Goal: Find specific page/section: Find specific page/section

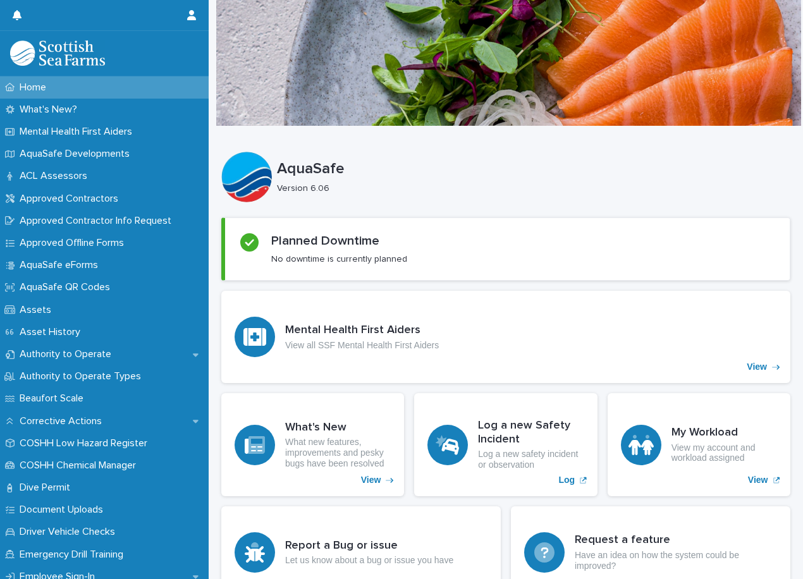
scroll to position [439, 0]
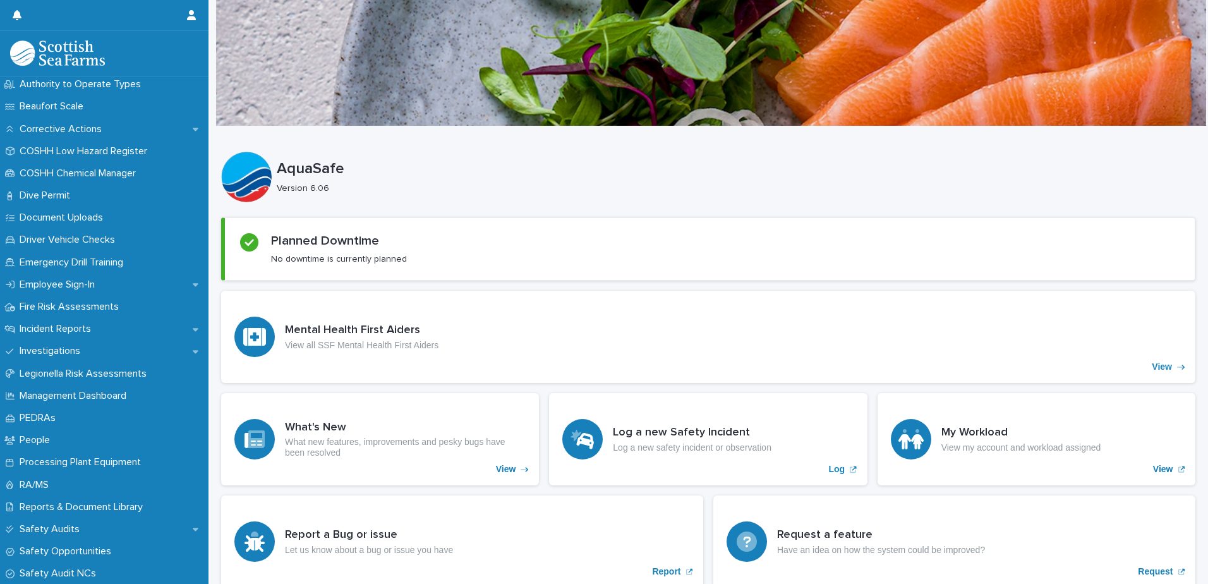
scroll to position [290, 0]
click at [82, 263] on p "Emergency Drill Training" at bounding box center [74, 264] width 119 height 12
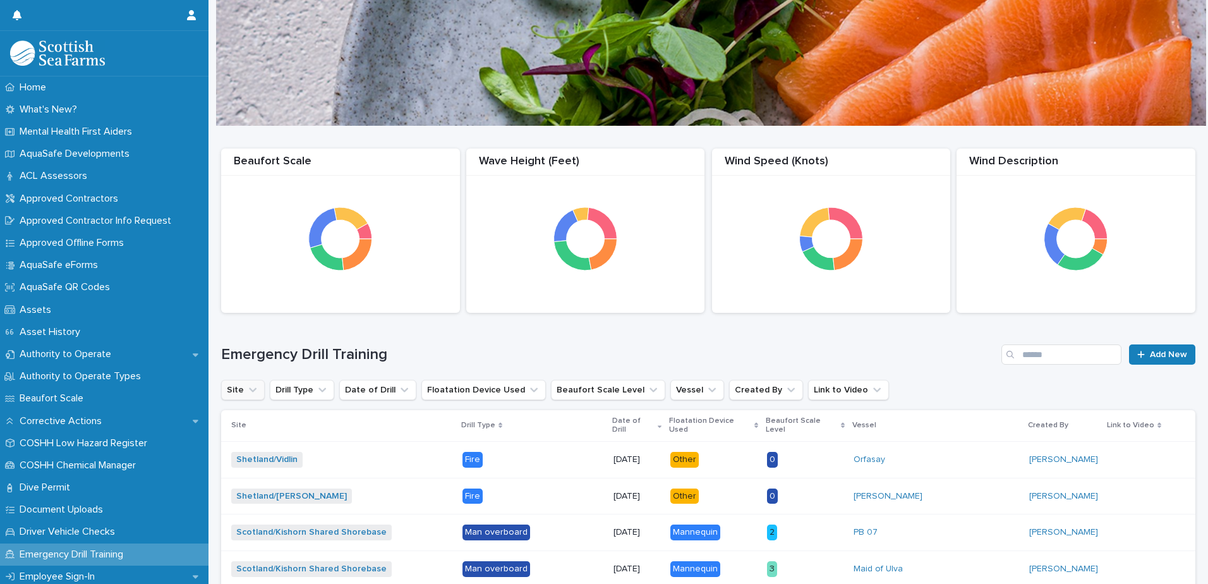
click at [234, 392] on button "Site" at bounding box center [243, 390] width 44 height 20
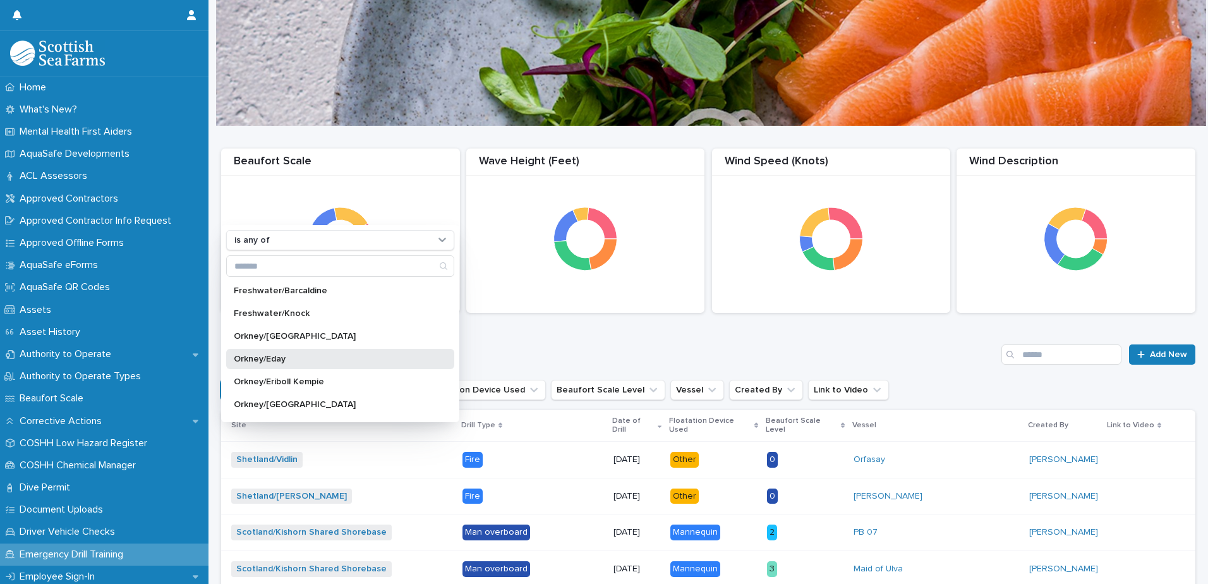
click at [281, 355] on p "Orkney/Eday" at bounding box center [334, 359] width 200 height 9
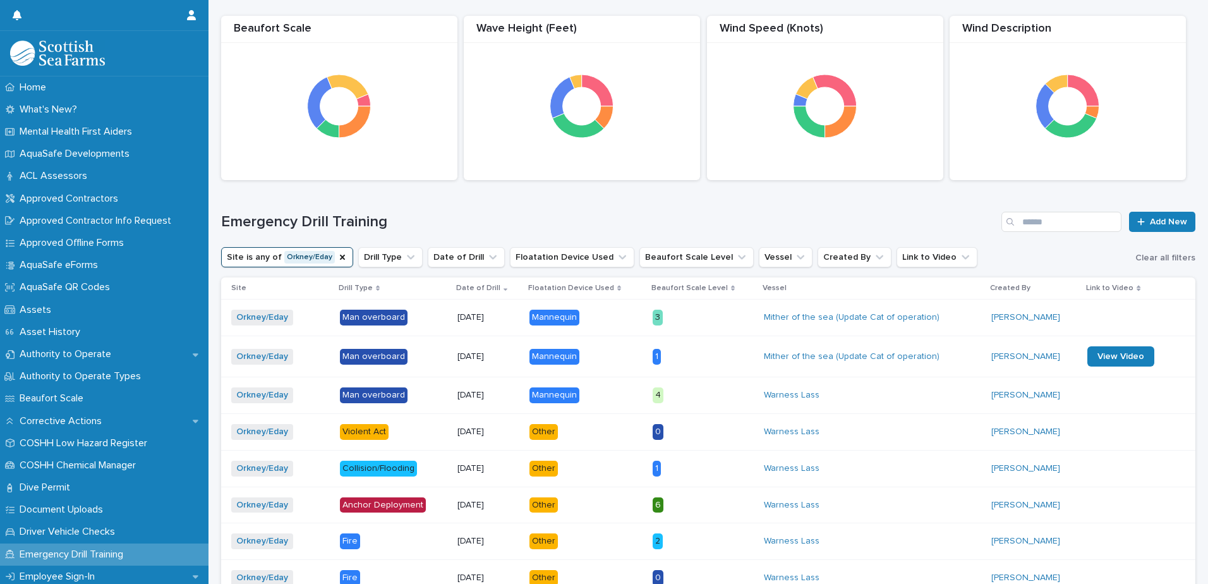
scroll to position [98, 0]
